Goal: Contribute content

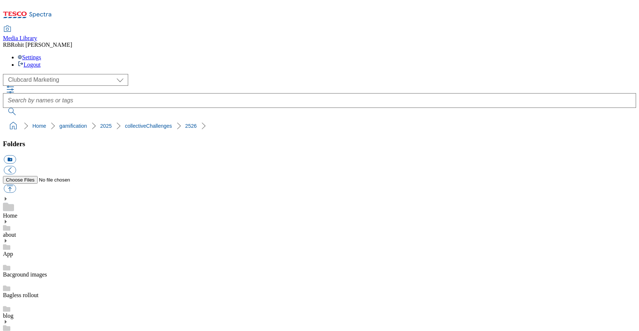
scroll to position [381, 0]
drag, startPoint x: 358, startPoint y: 220, endPoint x: 443, endPoint y: 220, distance: 84.7
copy div "Campaign-Asset-Leaf"
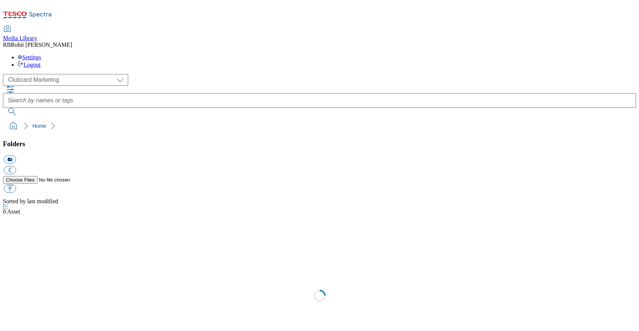
scroll to position [0, 0]
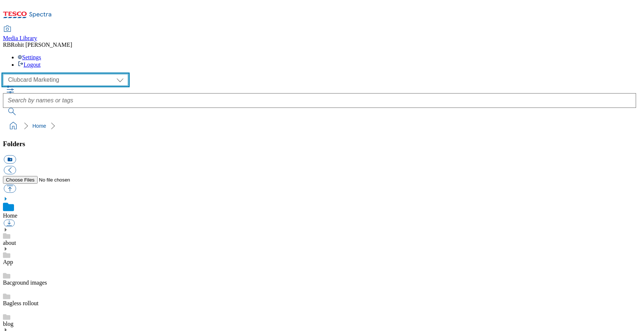
click at [67, 74] on select "Clubcard Marketing Clubcard ROI Dotcom UK GHS Marketing UK GHS ROI Realfood Tes…" at bounding box center [65, 80] width 125 height 12
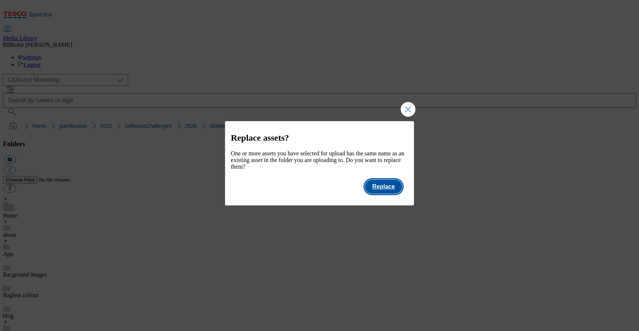
click at [396, 193] on button "Replace" at bounding box center [383, 187] width 37 height 14
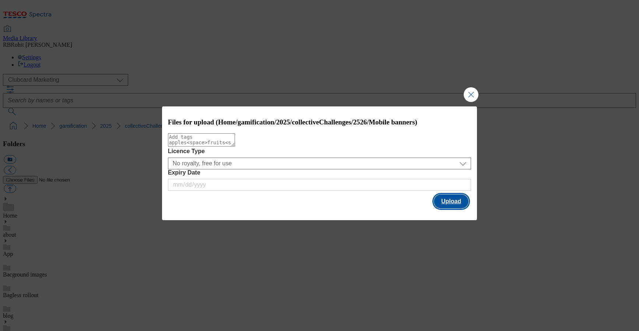
click at [457, 207] on button "Upload" at bounding box center [451, 202] width 35 height 14
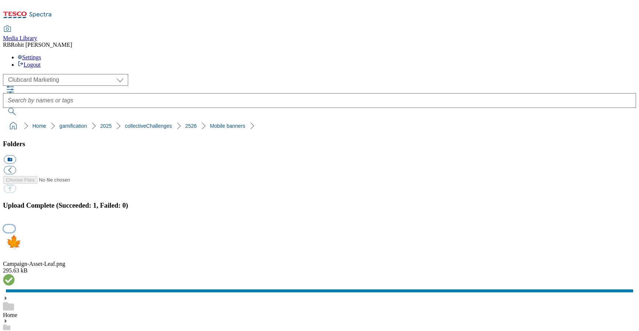
click at [15, 225] on button "button" at bounding box center [9, 228] width 11 height 7
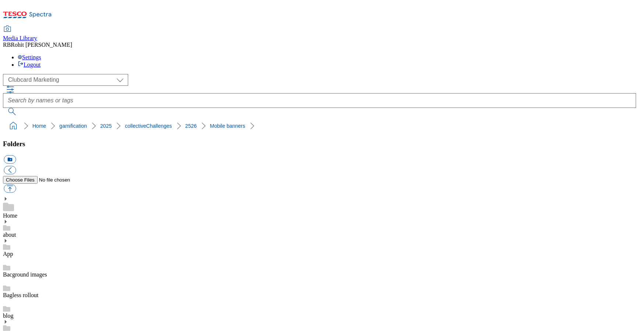
click at [56, 196] on div "Home" at bounding box center [319, 207] width 633 height 23
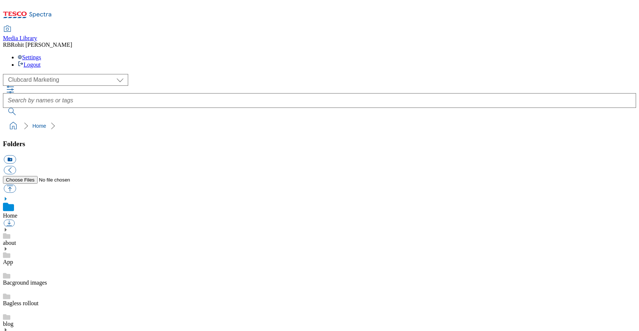
scroll to position [0, 0]
